Goal: Task Accomplishment & Management: Manage account settings

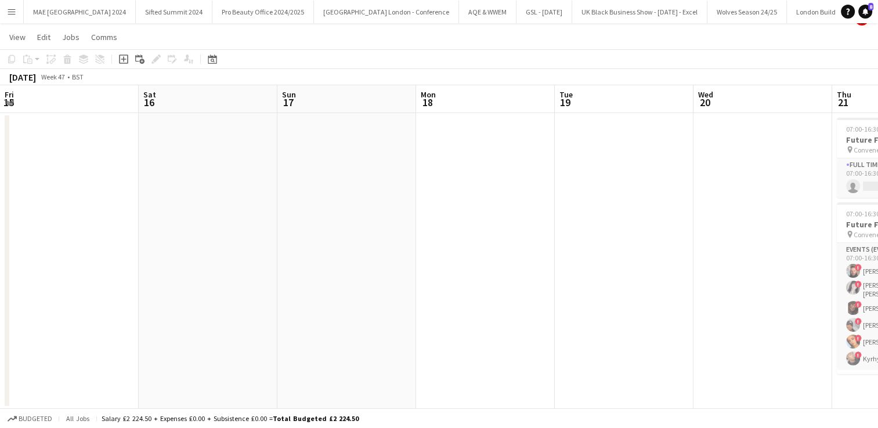
scroll to position [0, 418]
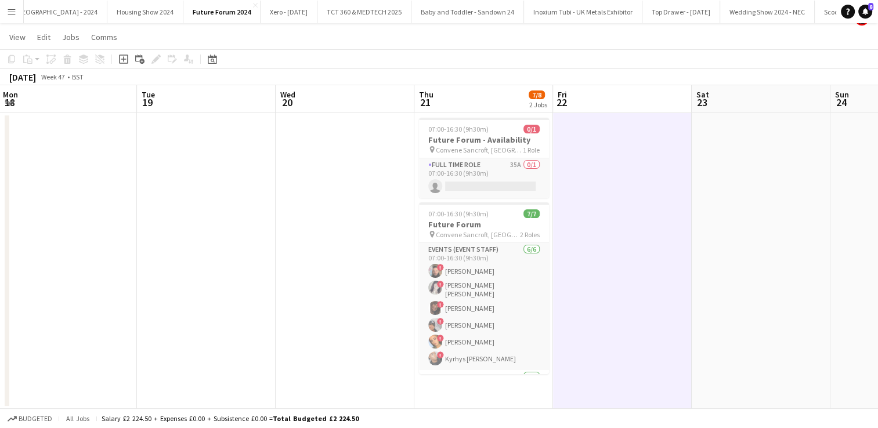
click at [16, 11] on app-icon "Menu" at bounding box center [11, 11] width 9 height 9
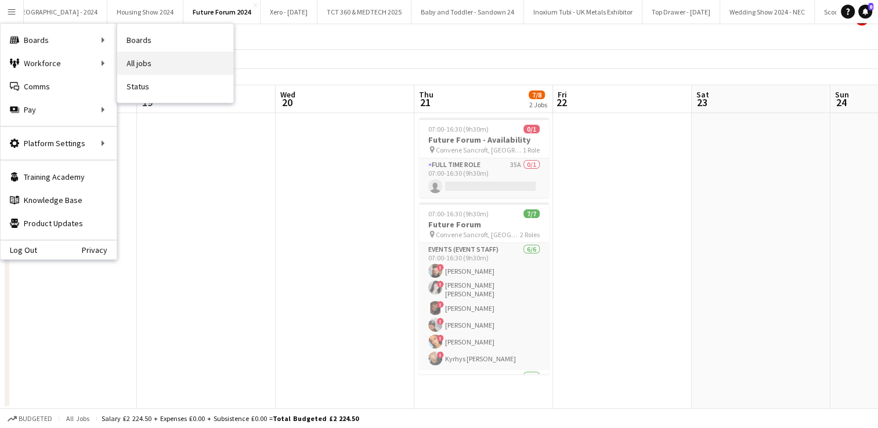
click at [156, 58] on link "All jobs" at bounding box center [175, 63] width 116 height 23
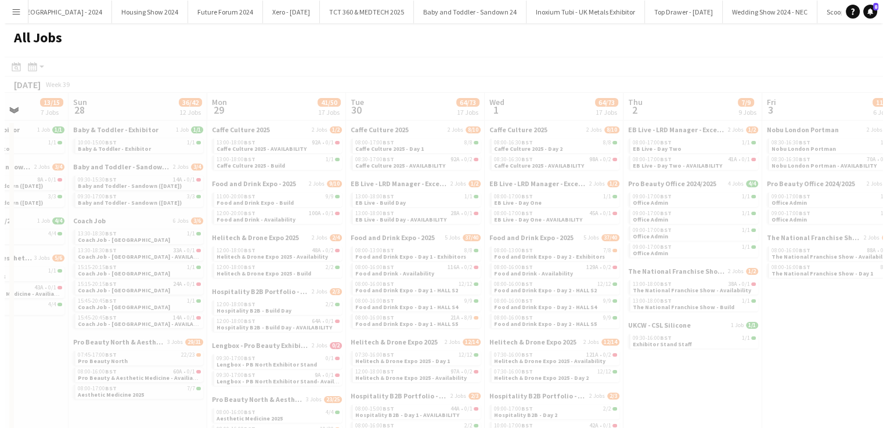
scroll to position [0, 338]
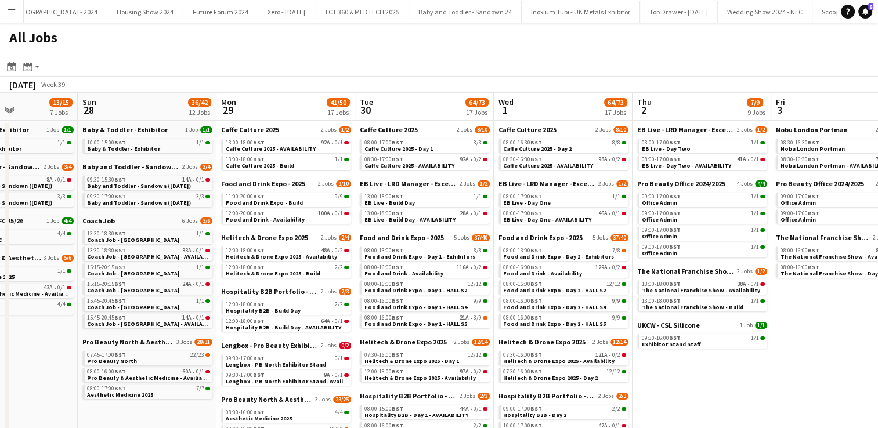
click at [16, 10] on button "Menu" at bounding box center [11, 11] width 23 height 23
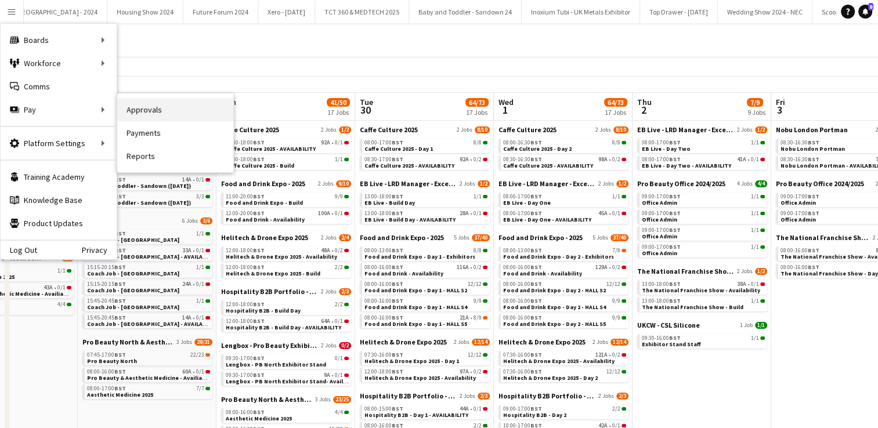
click at [156, 109] on link "Approvals" at bounding box center [175, 109] width 116 height 23
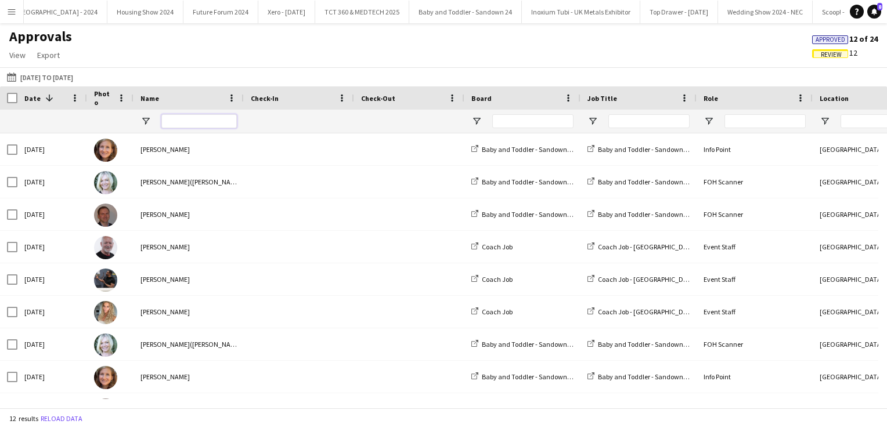
click at [171, 123] on input "Name Filter Input" at bounding box center [198, 121] width 75 height 14
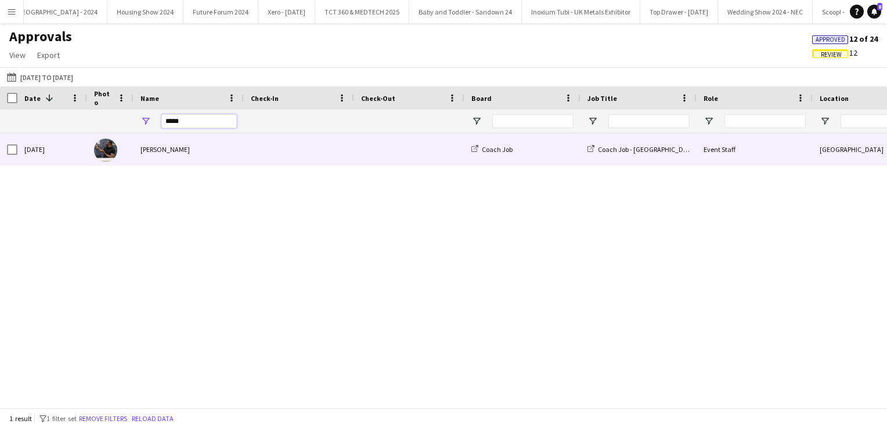
type input "*****"
click at [172, 150] on div "Dean Lewis" at bounding box center [188, 149] width 110 height 32
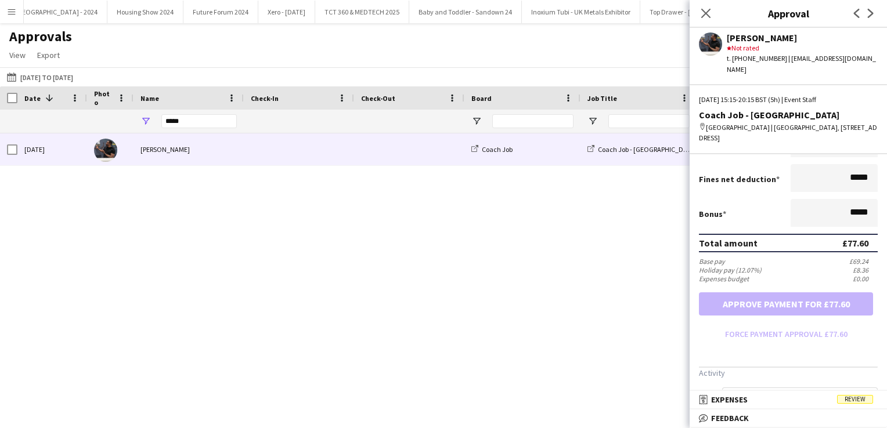
scroll to position [309, 0]
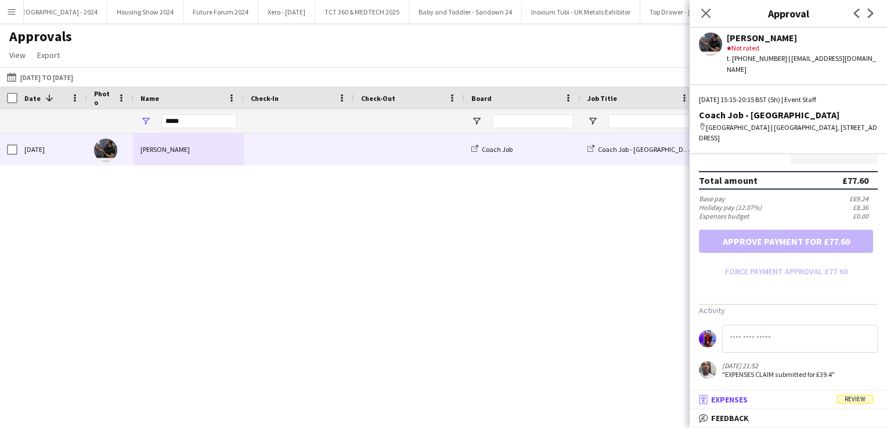
click at [814, 396] on mat-panel-title "receipt Expenses Review" at bounding box center [785, 400] width 193 height 10
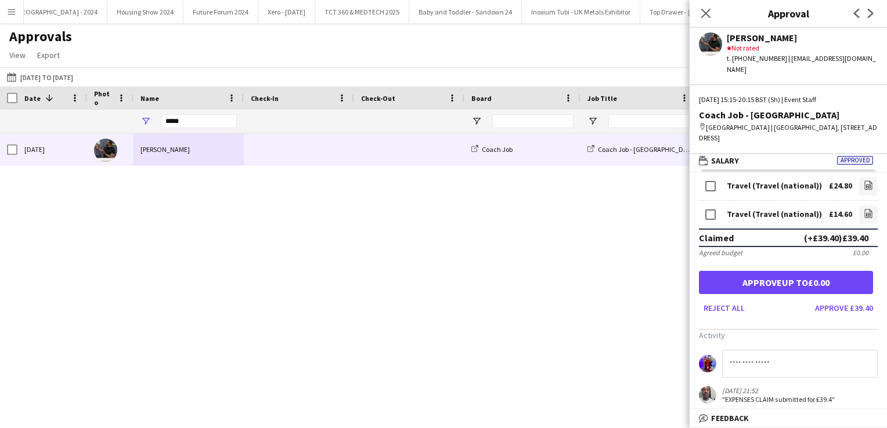
scroll to position [31, 0]
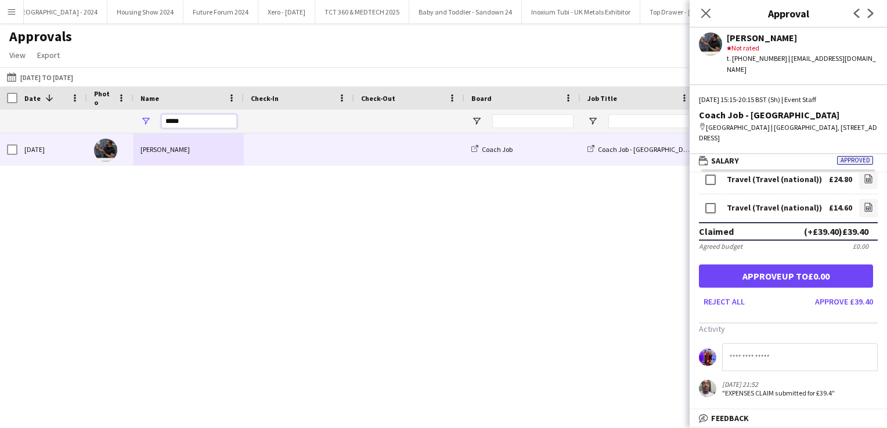
drag, startPoint x: 201, startPoint y: 118, endPoint x: 108, endPoint y: 106, distance: 93.7
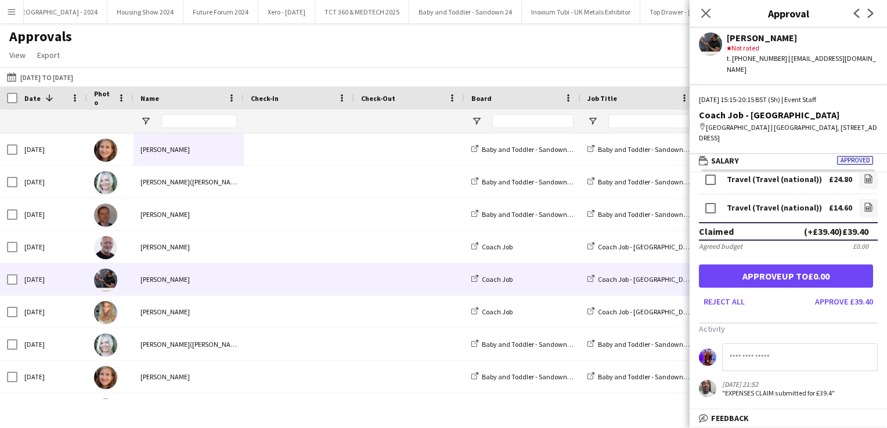
click at [8, 15] on app-icon "Menu" at bounding box center [11, 11] width 9 height 9
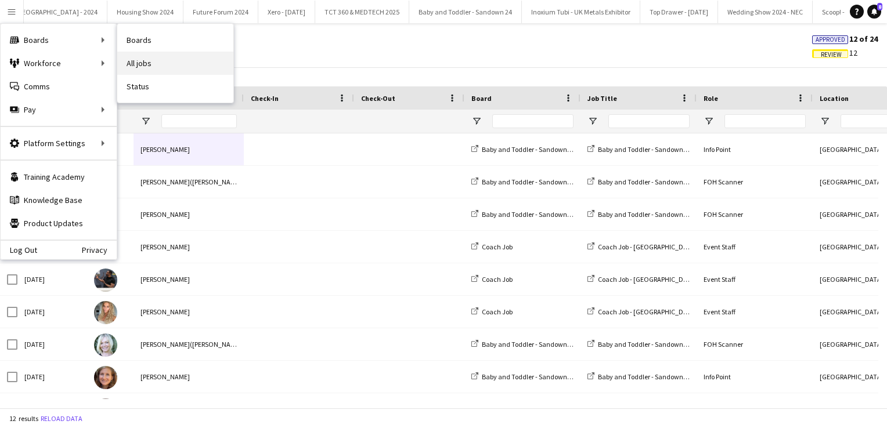
click at [155, 57] on link "All jobs" at bounding box center [175, 63] width 116 height 23
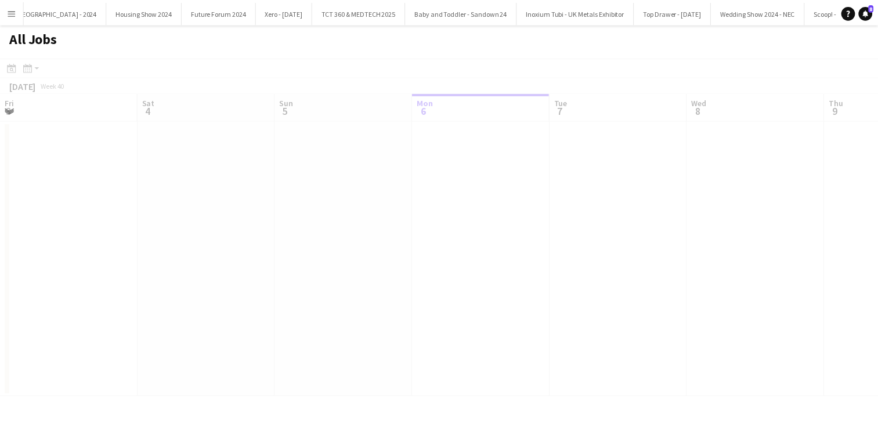
scroll to position [0, 277]
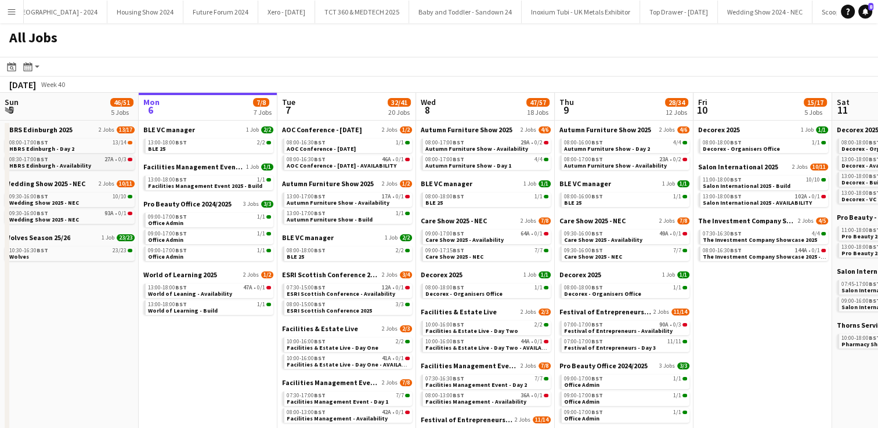
click at [62, 167] on span "HBRS Edinburgh - Availability" at bounding box center [50, 166] width 82 height 8
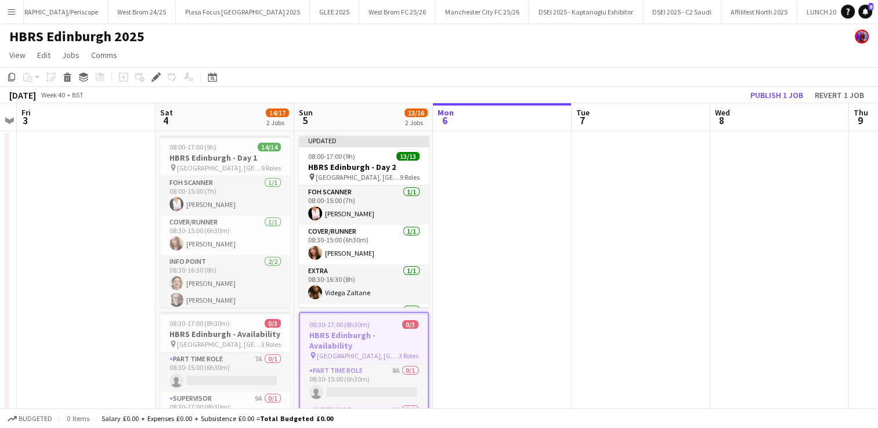
click at [605, 307] on app-date-cell at bounding box center [641, 318] width 139 height 375
